Goal: Task Accomplishment & Management: Use online tool/utility

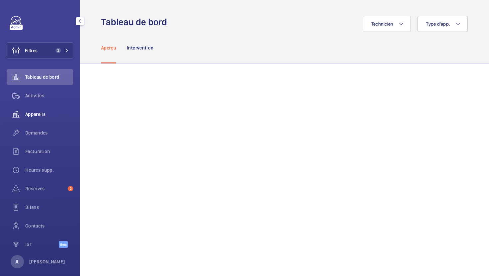
click at [32, 113] on span "Appareils" at bounding box center [49, 114] width 48 height 7
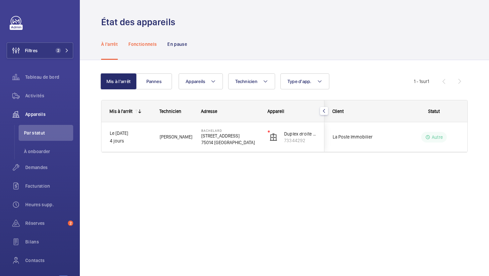
click at [152, 47] on p "Fonctionnels" at bounding box center [142, 44] width 28 height 7
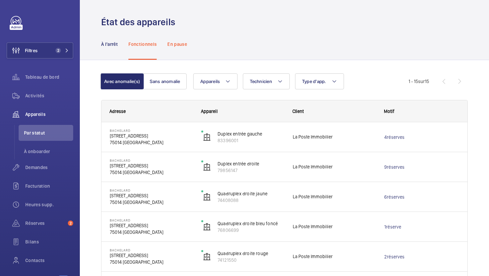
click at [179, 43] on p "En pause" at bounding box center [177, 44] width 20 height 7
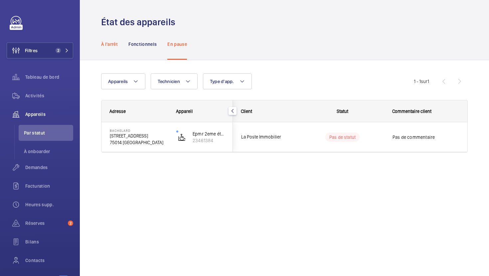
click at [101, 40] on div "À l'arrêt" at bounding box center [109, 44] width 17 height 32
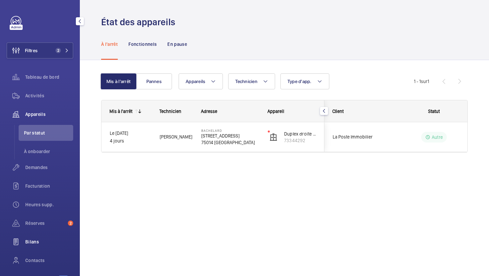
click at [24, 243] on wm-front-icon-button at bounding box center [16, 242] width 19 height 16
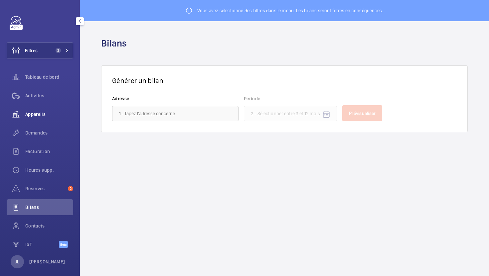
click at [34, 116] on span "Appareils" at bounding box center [49, 114] width 48 height 7
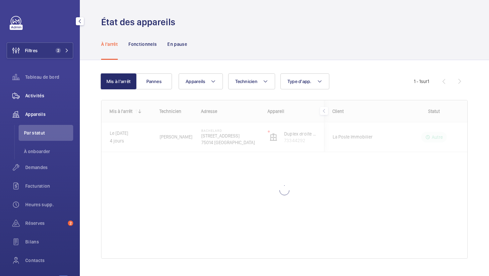
click at [39, 99] on span "Activités" at bounding box center [49, 95] width 48 height 7
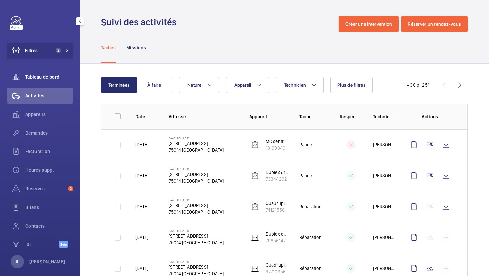
click at [41, 77] on span "Tableau de bord" at bounding box center [49, 77] width 48 height 7
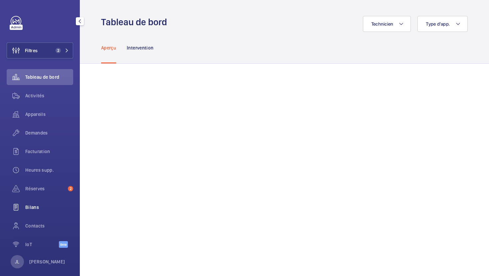
click at [29, 207] on span "Bilans" at bounding box center [49, 207] width 48 height 7
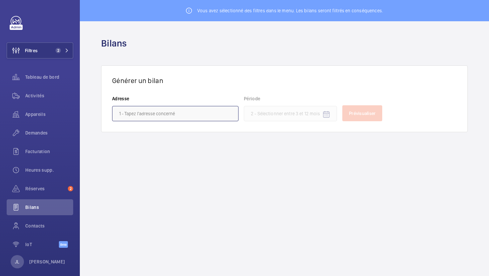
click at [142, 115] on input "text" at bounding box center [175, 113] width 126 height 15
click at [154, 132] on span "Bachelard - 111 Boulevard Brune, PARIS 75014" at bounding box center [151, 133] width 64 height 7
type input "Bachelard - 111 Boulevard Brune, PARIS 75014"
click at [328, 117] on mat-icon "Open calendar" at bounding box center [326, 115] width 8 height 8
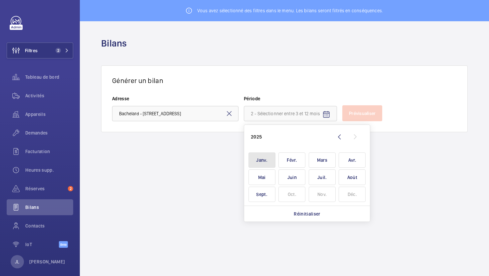
click at [258, 161] on span "Janv." at bounding box center [261, 161] width 27 height 16
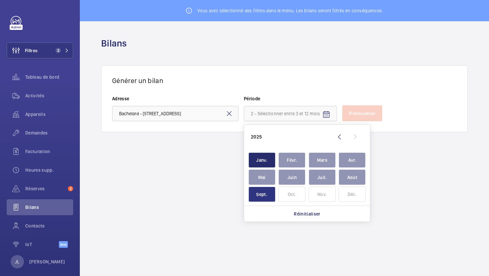
click at [264, 199] on span "Sept." at bounding box center [261, 195] width 27 height 16
type input "janvier 2025 - septembre 2025"
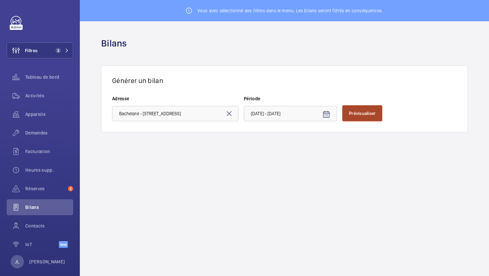
click at [374, 119] on button "Prévisualiser" at bounding box center [362, 113] width 40 height 16
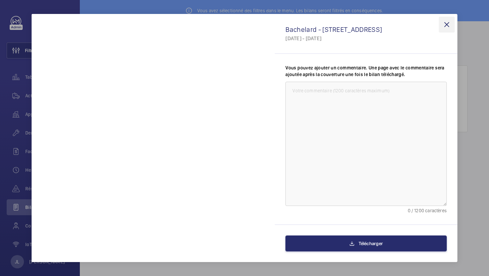
click at [446, 25] on wm-front-icon-button at bounding box center [447, 25] width 16 height 16
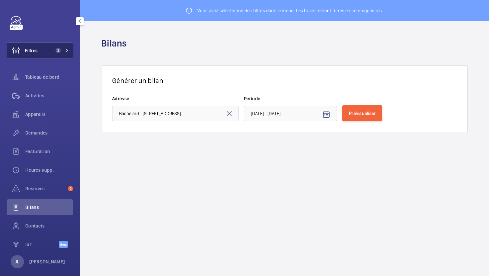
click at [28, 50] on span "Filtres" at bounding box center [31, 50] width 13 height 7
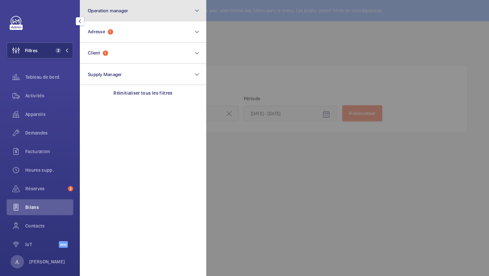
click at [117, 11] on span "Operation manager" at bounding box center [108, 10] width 40 height 5
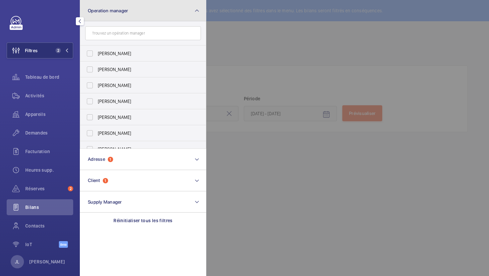
click at [117, 11] on span "Operation manager" at bounding box center [108, 10] width 40 height 5
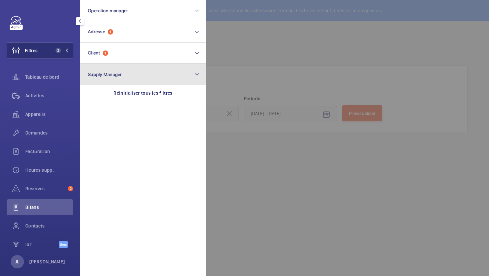
click at [99, 78] on button "Supply Manager" at bounding box center [143, 74] width 126 height 21
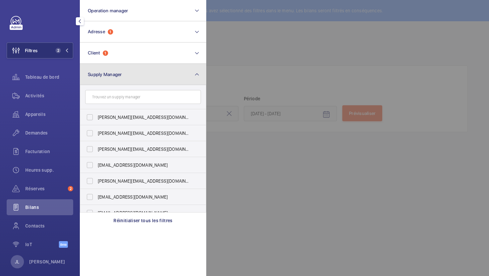
click at [102, 75] on span "Supply Manager" at bounding box center [105, 74] width 34 height 5
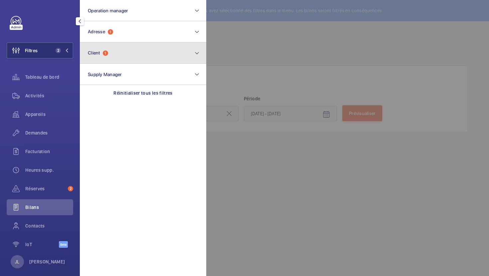
click at [99, 56] on button "Client 1" at bounding box center [143, 53] width 126 height 21
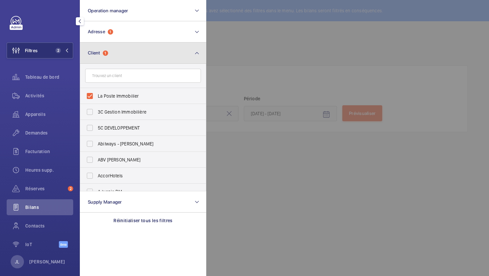
click at [99, 56] on span "Client 1" at bounding box center [98, 53] width 20 height 6
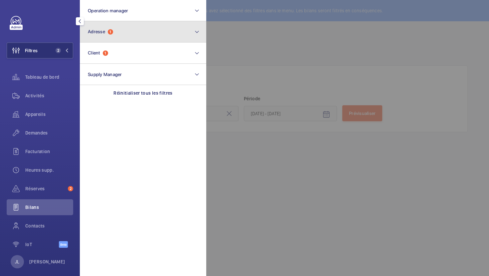
click at [106, 35] on button "Adresse 1" at bounding box center [143, 31] width 126 height 21
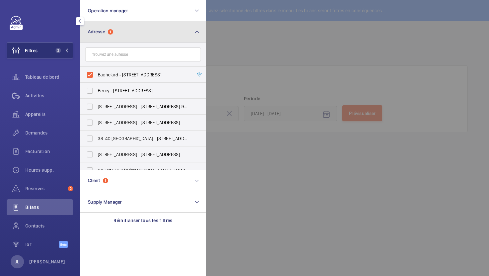
click at [106, 35] on button "Adresse 1" at bounding box center [143, 31] width 126 height 21
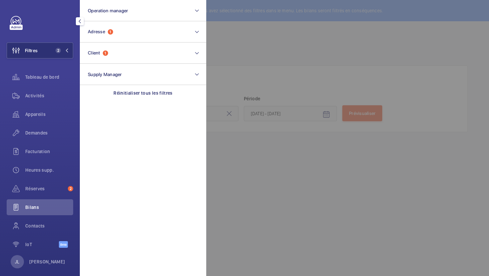
click at [247, 175] on div at bounding box center [450, 138] width 489 height 276
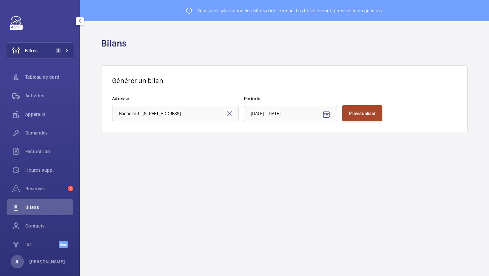
click at [367, 116] on span "Prévisualiser" at bounding box center [362, 113] width 27 height 5
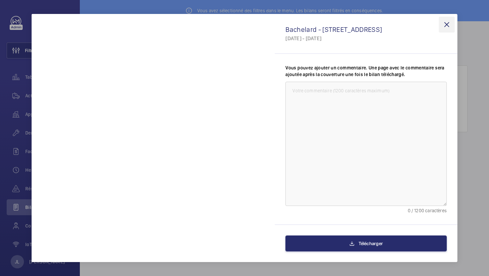
click at [450, 24] on wm-front-icon-button at bounding box center [447, 25] width 16 height 16
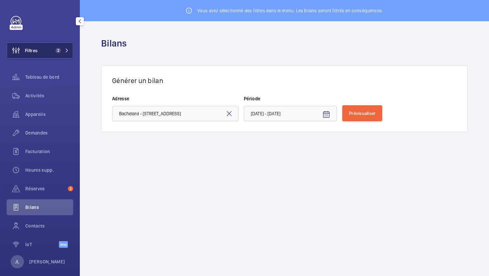
click at [37, 49] on span "Filtres" at bounding box center [31, 50] width 13 height 7
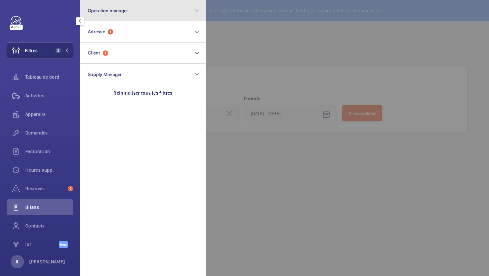
click at [116, 11] on span "Operation manager" at bounding box center [108, 10] width 40 height 5
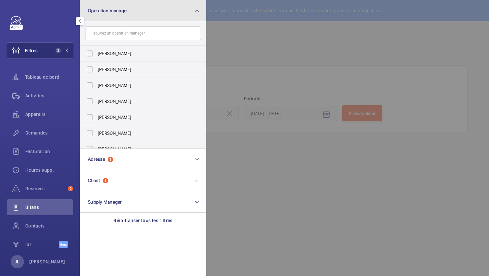
click at [126, 6] on button "Operation manager" at bounding box center [143, 10] width 126 height 21
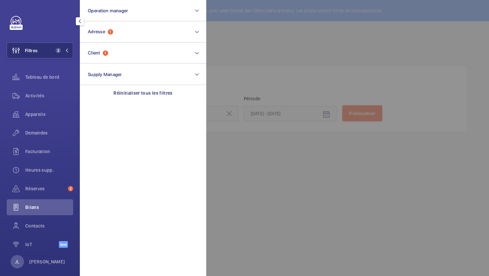
click at [298, 145] on div at bounding box center [450, 138] width 489 height 276
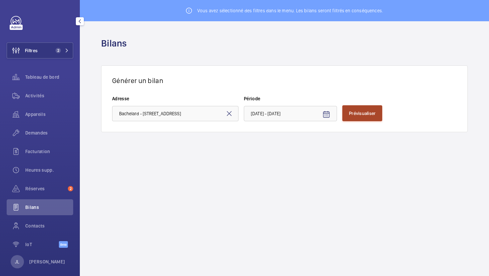
click at [359, 113] on span "Prévisualiser" at bounding box center [362, 113] width 27 height 5
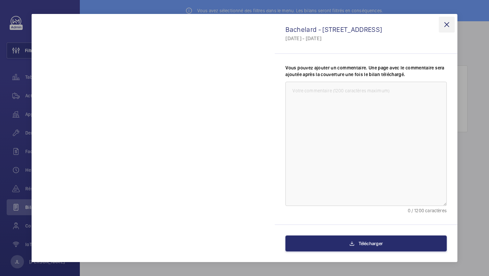
click at [448, 24] on wm-front-icon-button at bounding box center [447, 25] width 16 height 16
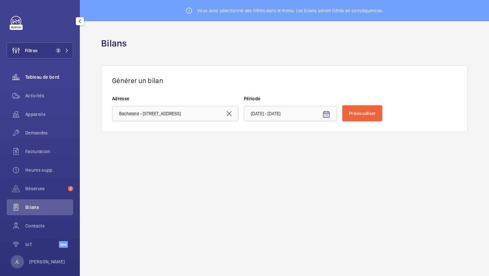
click at [28, 78] on span "Tableau de bord" at bounding box center [49, 77] width 48 height 7
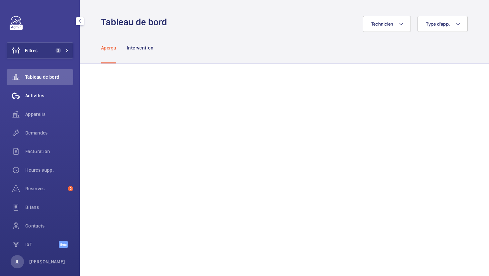
click at [28, 95] on span "Activités" at bounding box center [49, 95] width 48 height 7
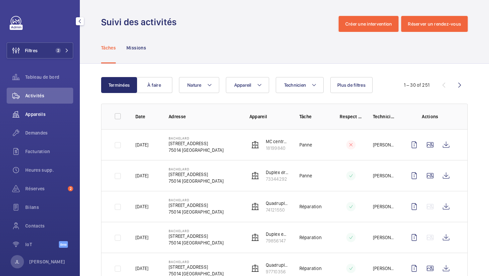
click at [33, 112] on span "Appareils" at bounding box center [49, 114] width 48 height 7
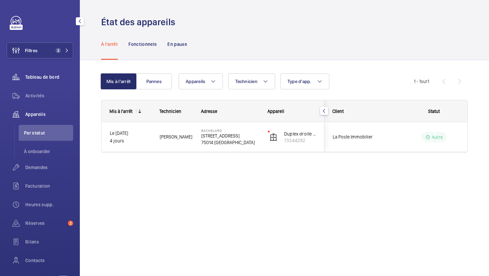
click at [33, 75] on span "Tableau de bord" at bounding box center [49, 77] width 48 height 7
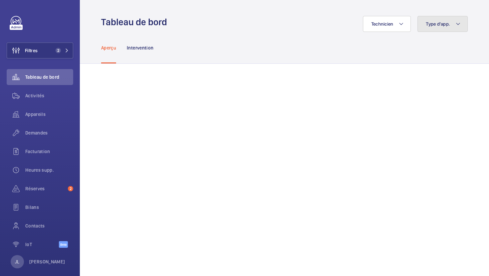
click at [459, 26] on mat-icon at bounding box center [457, 24] width 5 height 8
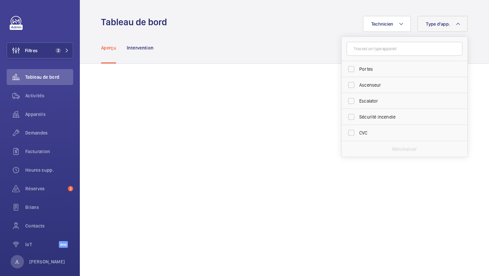
click at [438, 27] on span "Type d'app." at bounding box center [438, 23] width 24 height 5
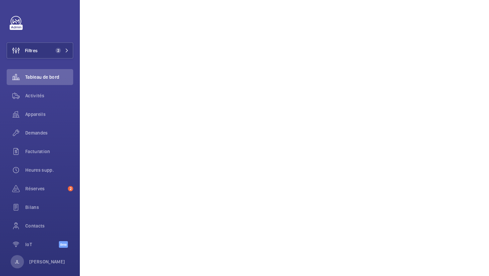
scroll to position [993, 0]
click at [32, 95] on span "Activités" at bounding box center [49, 95] width 48 height 7
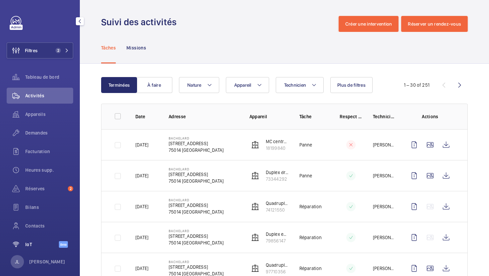
click at [25, 244] on span "IoT" at bounding box center [42, 244] width 34 height 7
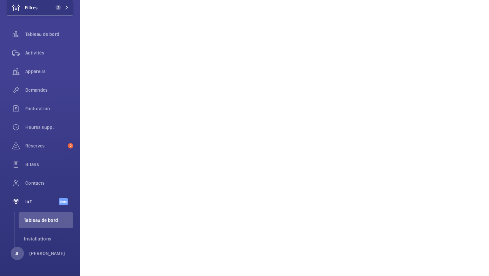
scroll to position [193, 0]
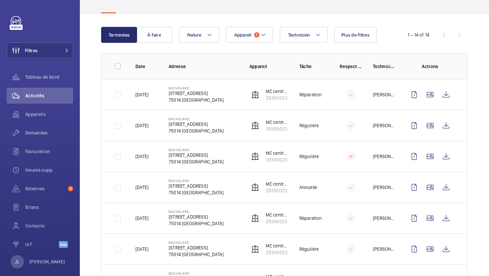
scroll to position [26, 0]
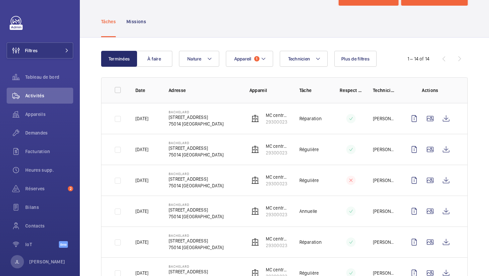
click at [356, 91] on p "Respect délai" at bounding box center [351, 90] width 23 height 7
click at [257, 57] on span "1" at bounding box center [256, 58] width 5 height 5
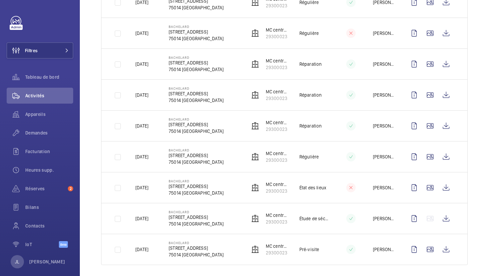
scroll to position [302, 0]
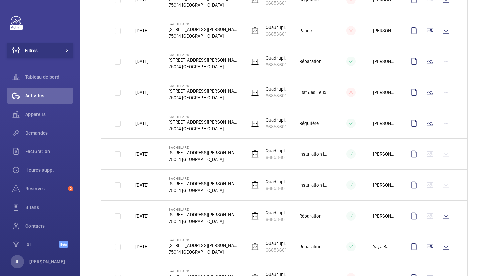
scroll to position [316, 0]
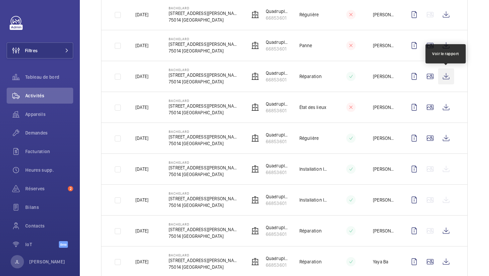
click at [446, 77] on wm-front-icon-button at bounding box center [446, 77] width 16 height 16
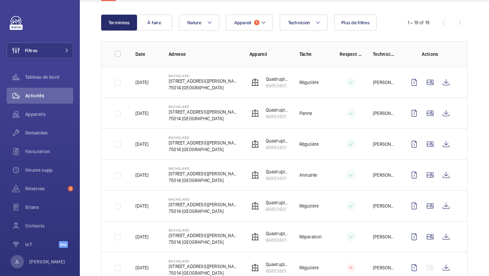
scroll to position [99, 0]
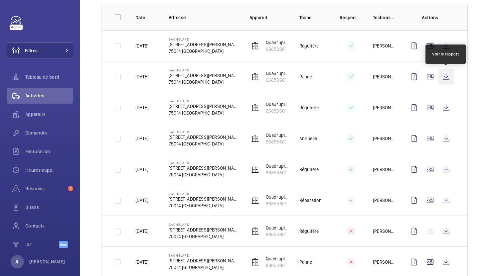
click at [447, 77] on wm-front-icon-button at bounding box center [446, 77] width 16 height 16
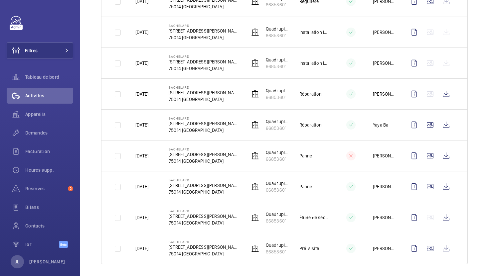
scroll to position [454, 0]
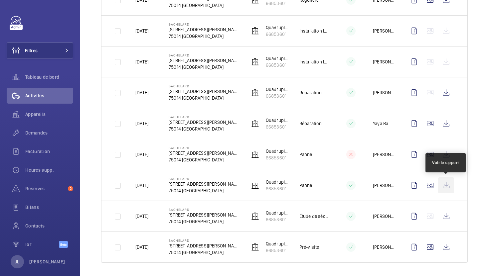
click at [441, 188] on wm-front-icon-button at bounding box center [446, 186] width 16 height 16
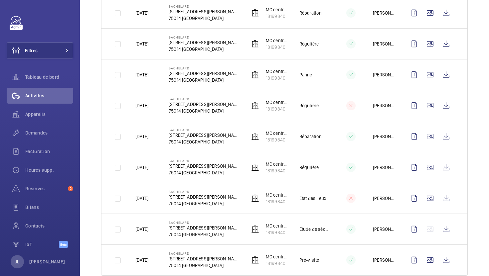
scroll to position [324, 0]
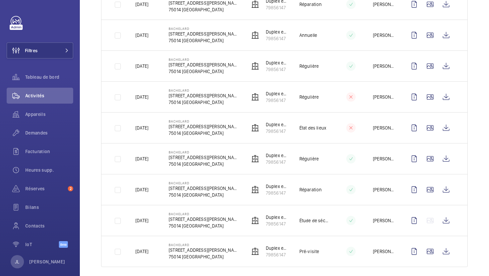
scroll to position [240, 0]
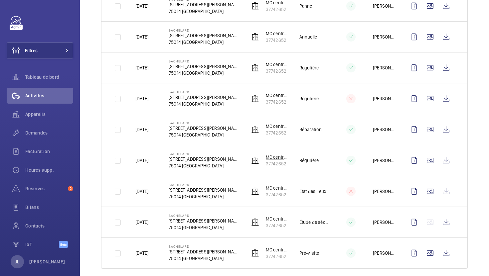
scroll to position [296, 0]
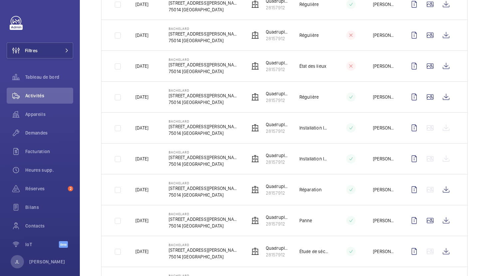
scroll to position [395, 0]
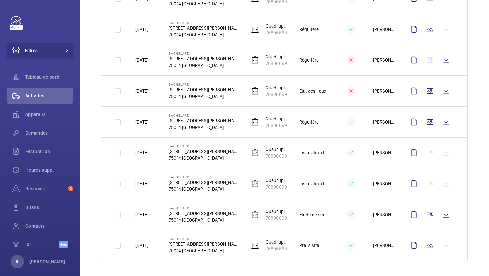
scroll to position [271, 0]
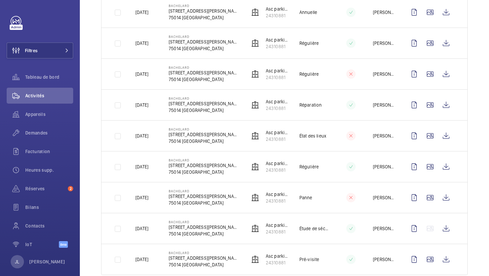
scroll to position [240, 0]
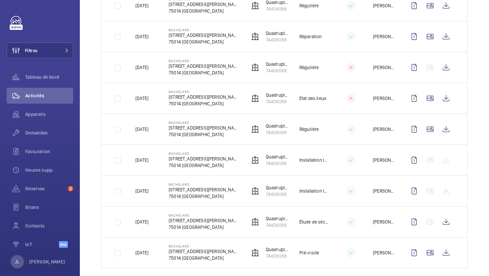
scroll to position [364, 0]
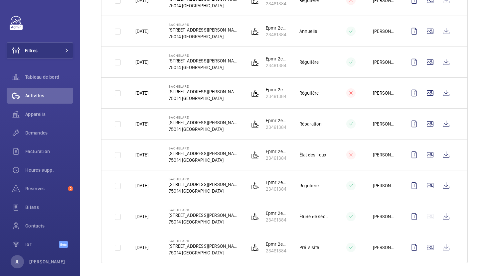
scroll to position [179, 0]
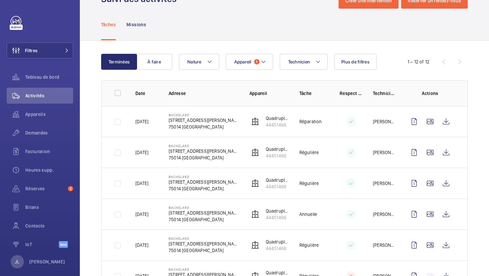
scroll to position [4, 0]
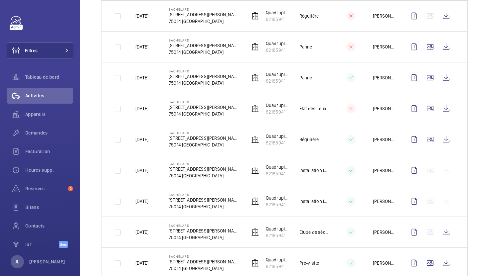
scroll to position [364, 0]
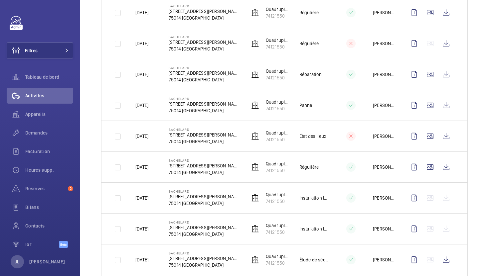
scroll to position [258, 0]
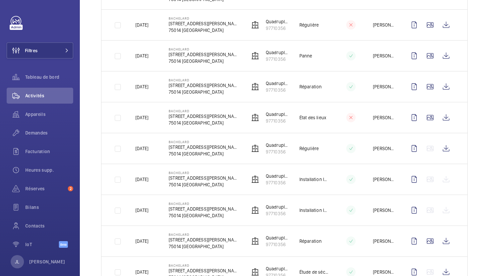
scroll to position [596, 0]
